Goal: Information Seeking & Learning: Learn about a topic

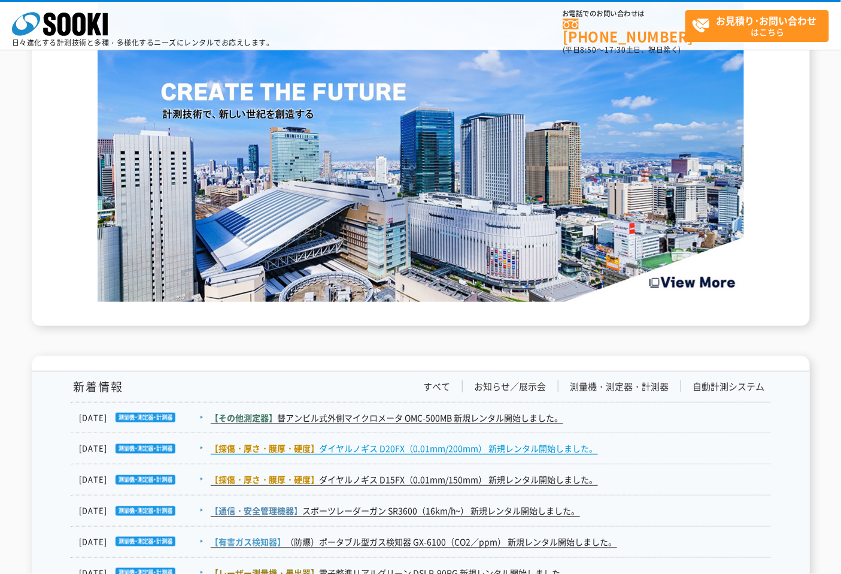
scroll to position [1729, 0]
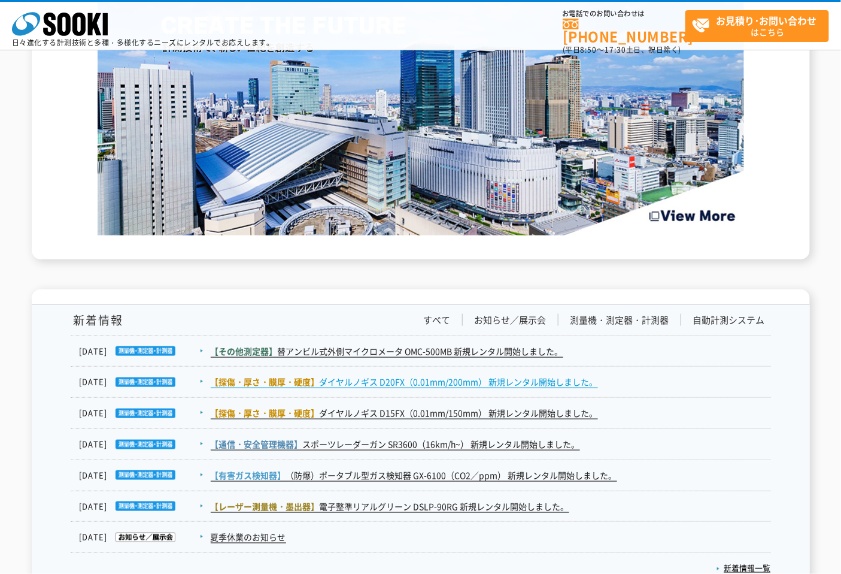
click at [519, 380] on link "【探傷・厚さ・膜厚・硬度】 ダイヤルノギス D20FX（0.01mm/200mm） 新規レンタル開始しました。" at bounding box center [404, 381] width 387 height 13
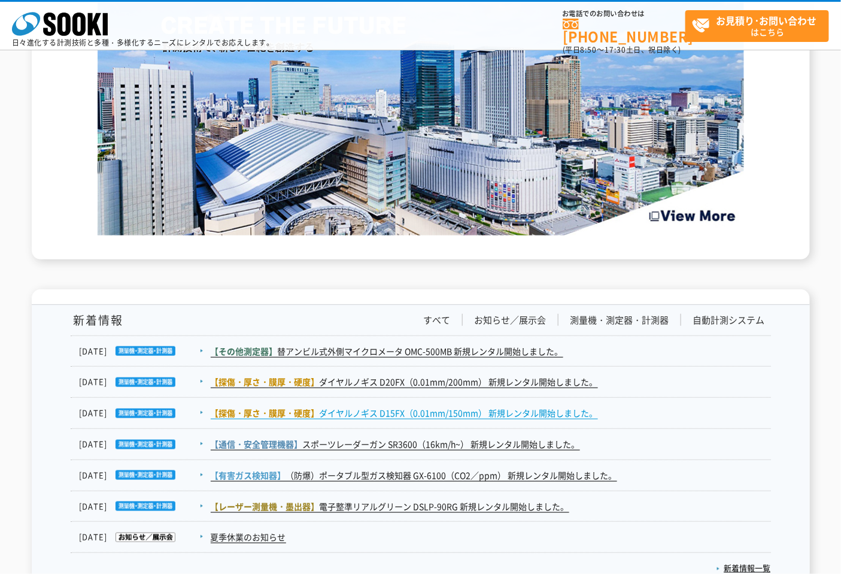
click at [503, 407] on link "【探傷・厚さ・膜厚・硬度】 ダイヤルノギス D15FX（0.01mm/150mm） 新規レンタル開始しました。" at bounding box center [404, 413] width 387 height 13
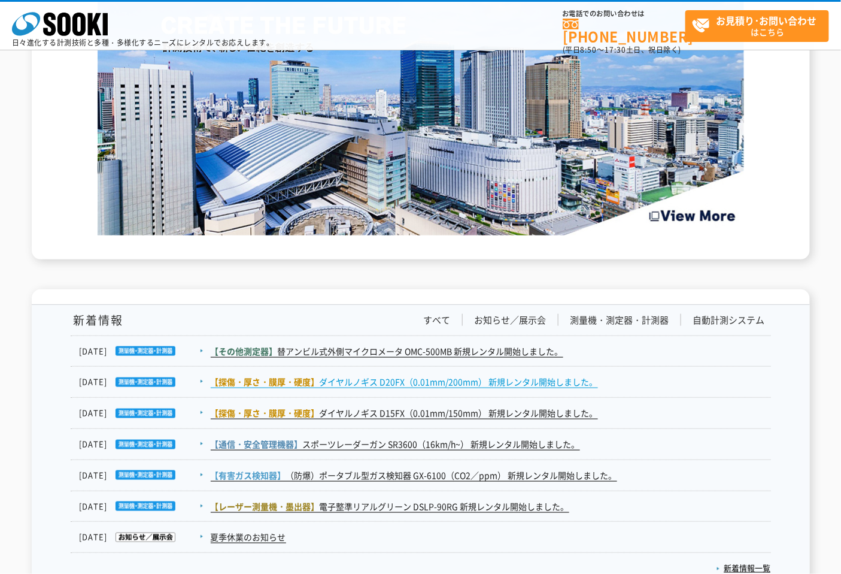
click at [497, 381] on link "【探傷・厚さ・膜厚・硬度】 ダイヤルノギス D20FX（0.01mm/200mm） 新規レンタル開始しました。" at bounding box center [404, 381] width 387 height 13
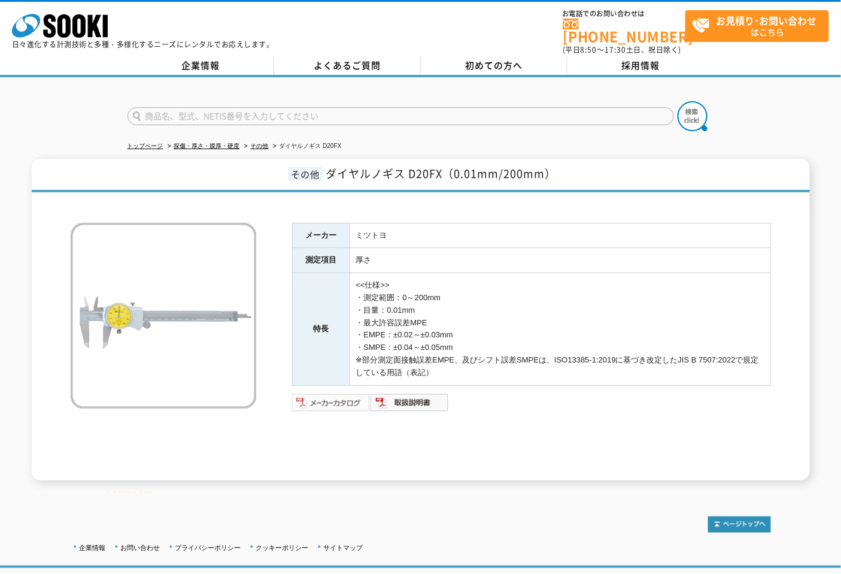
click at [344, 393] on img at bounding box center [331, 402] width 78 height 19
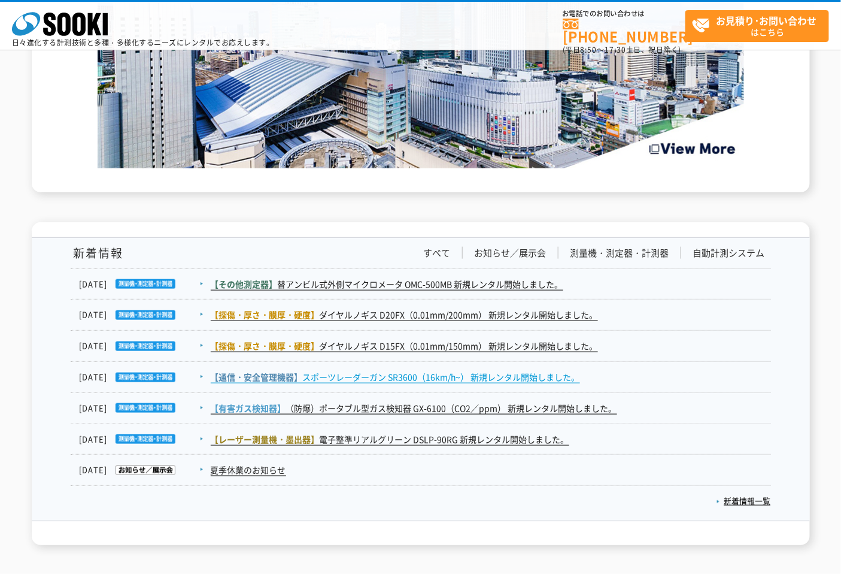
scroll to position [1863, 0]
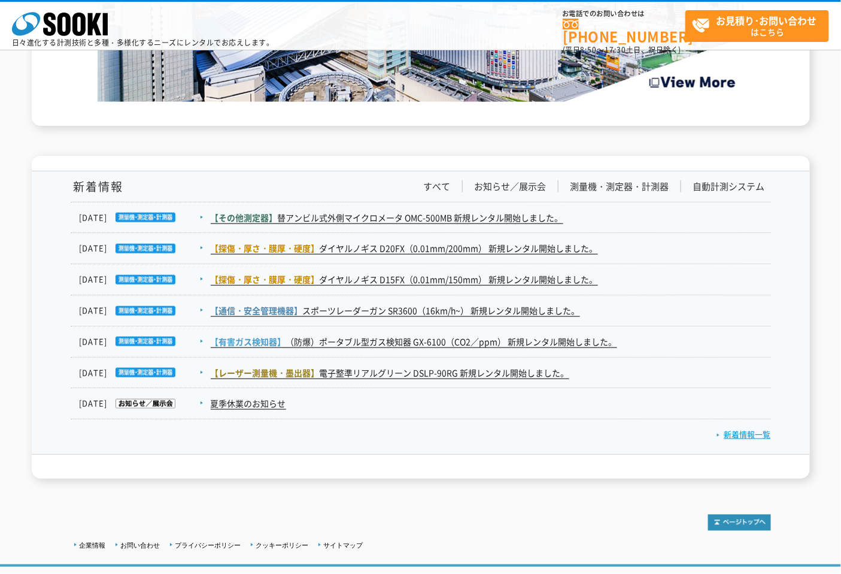
click at [752, 433] on link "新着情報一覧" at bounding box center [744, 434] width 54 height 11
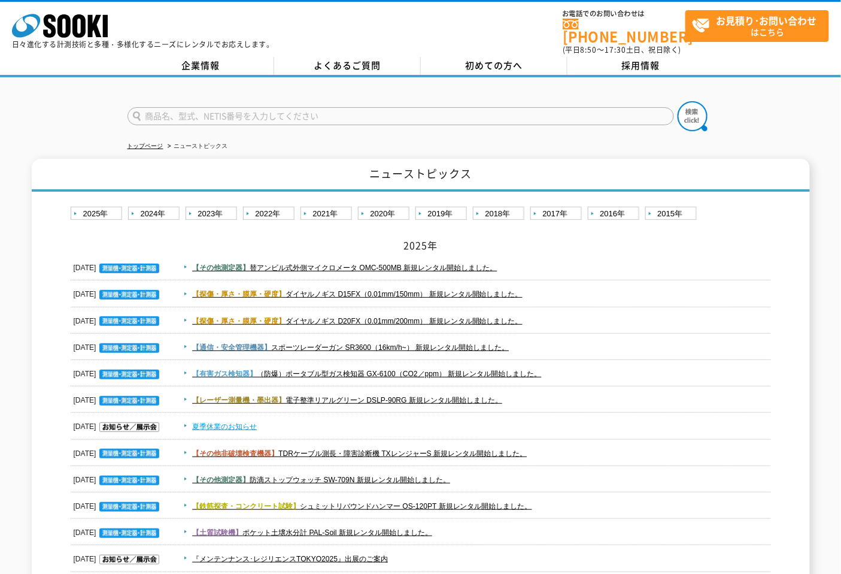
click at [241, 422] on link "夏季休業のお知らせ" at bounding box center [224, 426] width 65 height 8
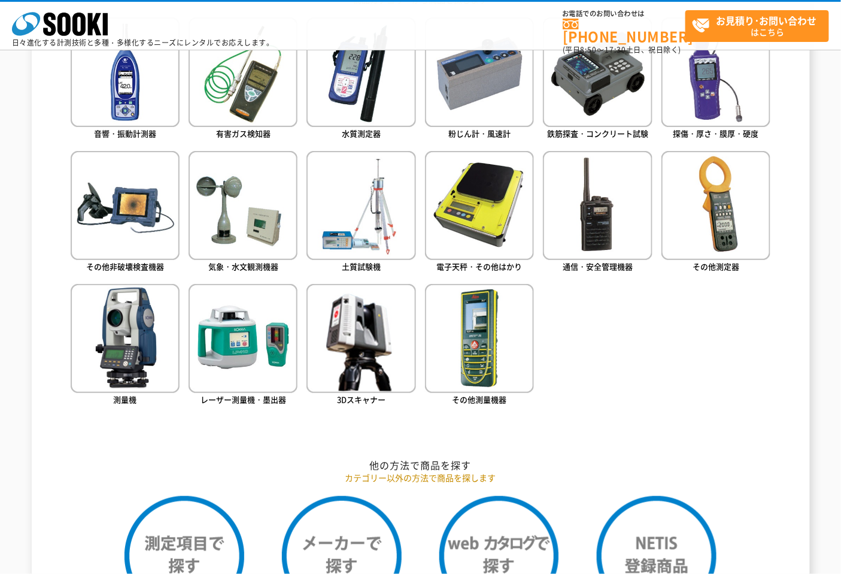
scroll to position [665, 0]
